Goal: Task Accomplishment & Management: Manage account settings

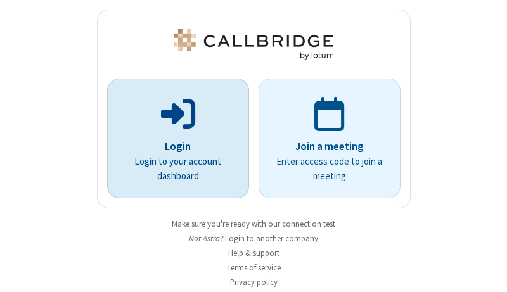
click at [173, 147] on p "Login" at bounding box center [178, 147] width 106 height 16
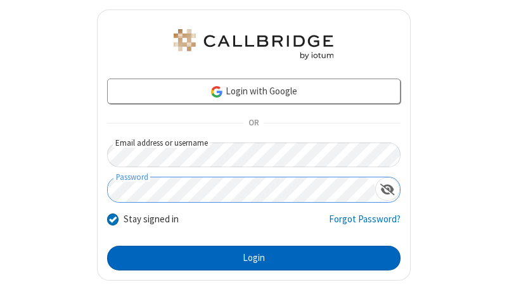
click at [248, 258] on button "Login" at bounding box center [253, 258] width 293 height 25
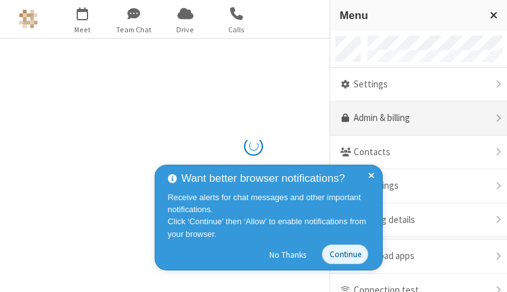
click at [414, 118] on link "Admin & billing" at bounding box center [418, 118] width 177 height 34
